Goal: Task Accomplishment & Management: Manage account settings

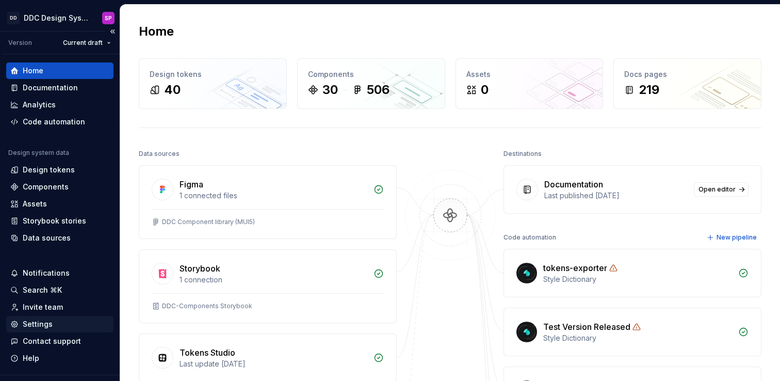
click at [37, 323] on div "Settings" at bounding box center [38, 324] width 30 height 10
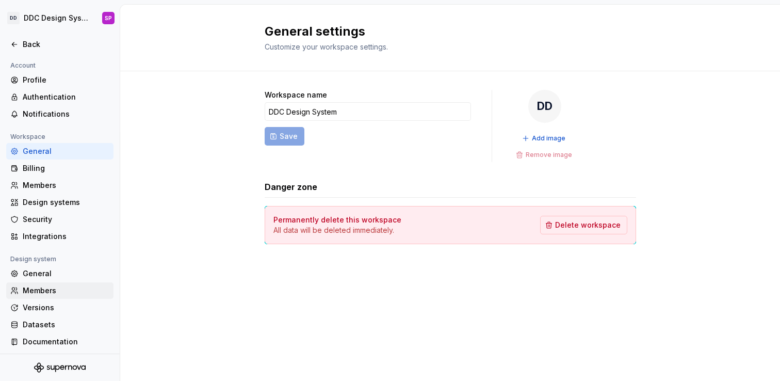
click at [34, 288] on div "Members" at bounding box center [66, 290] width 87 height 10
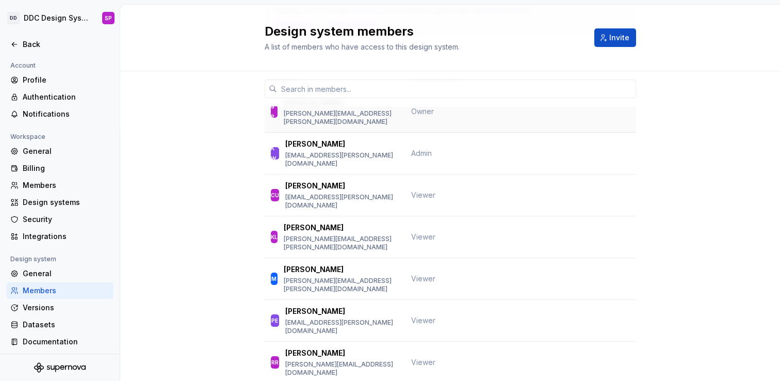
scroll to position [192, 0]
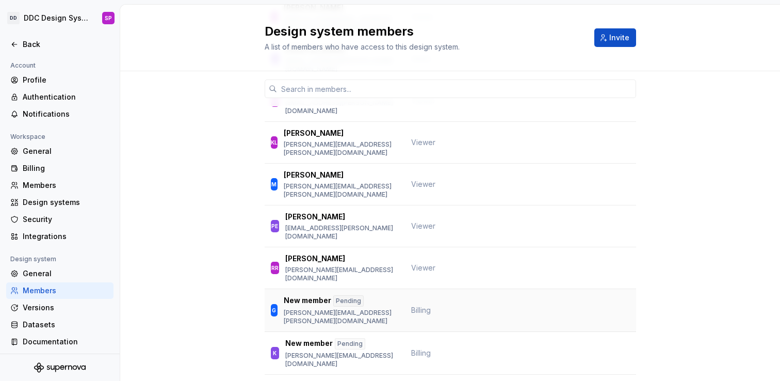
click at [331, 295] on p "New member" at bounding box center [307, 300] width 47 height 11
click at [361, 295] on div "Pending" at bounding box center [348, 300] width 30 height 11
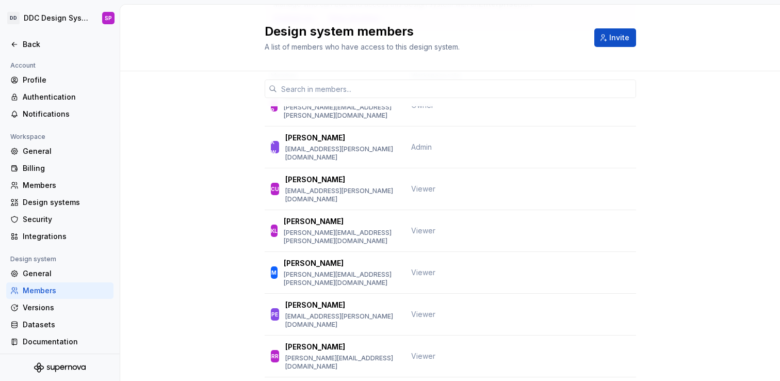
scroll to position [0, 0]
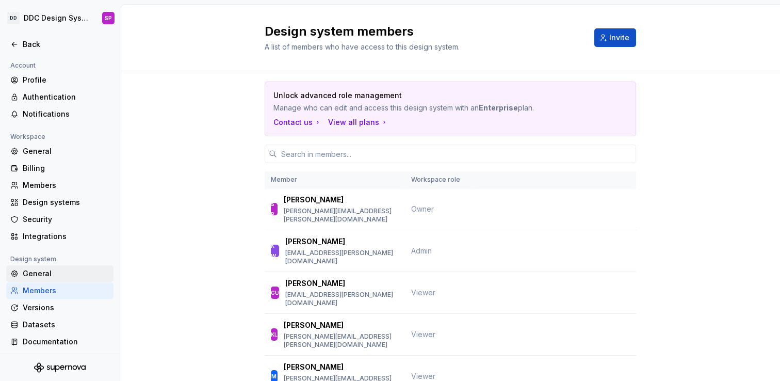
click at [43, 270] on div "General" at bounding box center [66, 273] width 87 height 10
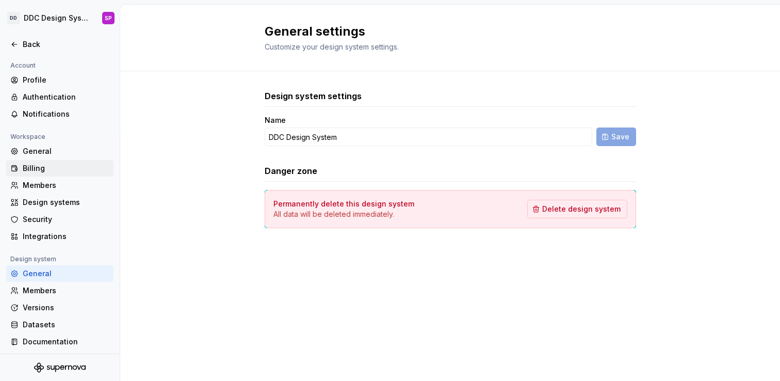
click at [42, 161] on div "Billing" at bounding box center [59, 168] width 107 height 17
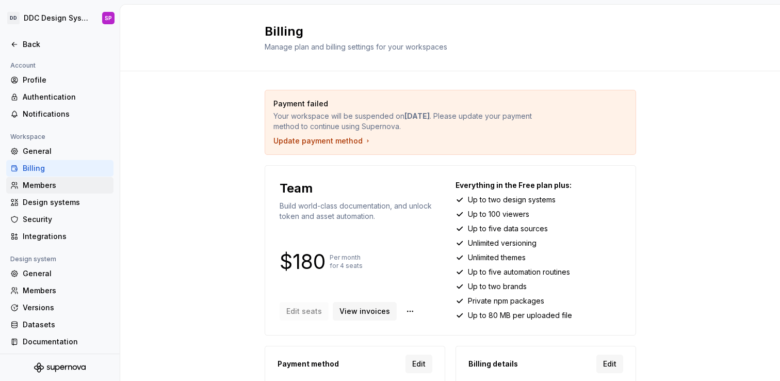
click at [41, 181] on div "Members" at bounding box center [66, 185] width 87 height 10
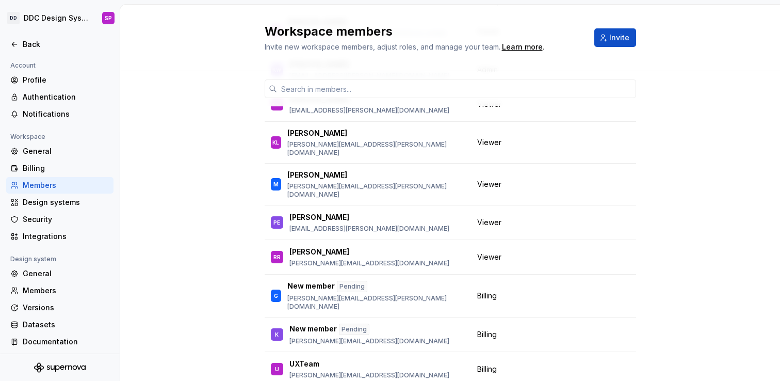
scroll to position [159, 0]
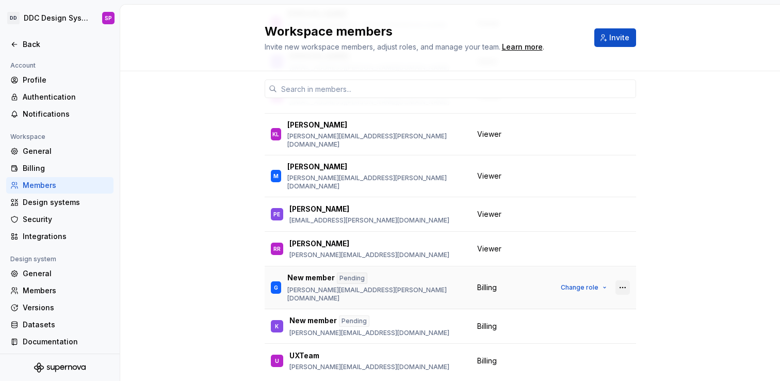
click at [625, 280] on button "button" at bounding box center [623, 287] width 14 height 14
click at [569, 282] on div "Send invitation again" at bounding box center [553, 282] width 77 height 10
